Goal: Entertainment & Leisure: Consume media (video, audio)

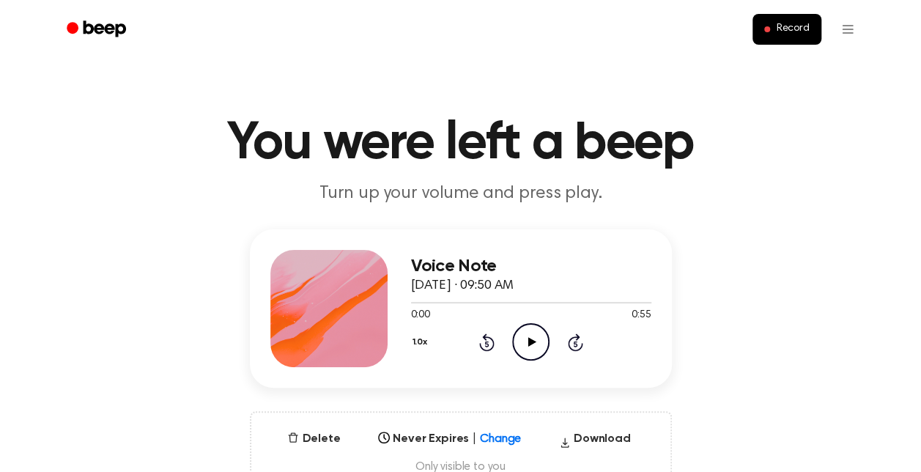
click at [542, 363] on div "Voice Note September 30, 2025 · 09:50 AM 0:00 0:55 Your browser does not suppor…" at bounding box center [531, 308] width 240 height 117
click at [528, 349] on icon "Play Audio" at bounding box center [530, 341] width 37 height 37
click at [528, 349] on icon "Pause Audio" at bounding box center [530, 341] width 37 height 37
click at [823, 147] on h1 "You were left a beep" at bounding box center [461, 143] width 750 height 53
click at [757, 195] on header "You were left a beep Turn up your volume and press play." at bounding box center [461, 161] width 886 height 89
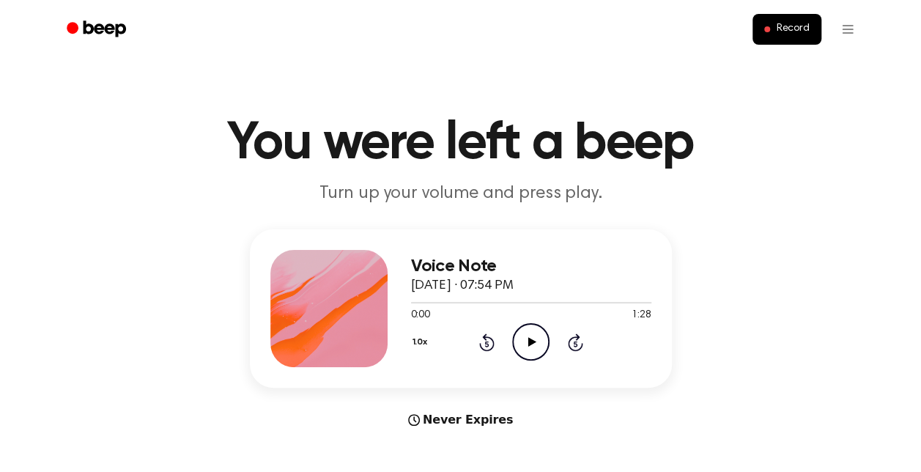
click at [539, 344] on icon "Play Audio" at bounding box center [530, 341] width 37 height 37
